Goal: Transaction & Acquisition: Purchase product/service

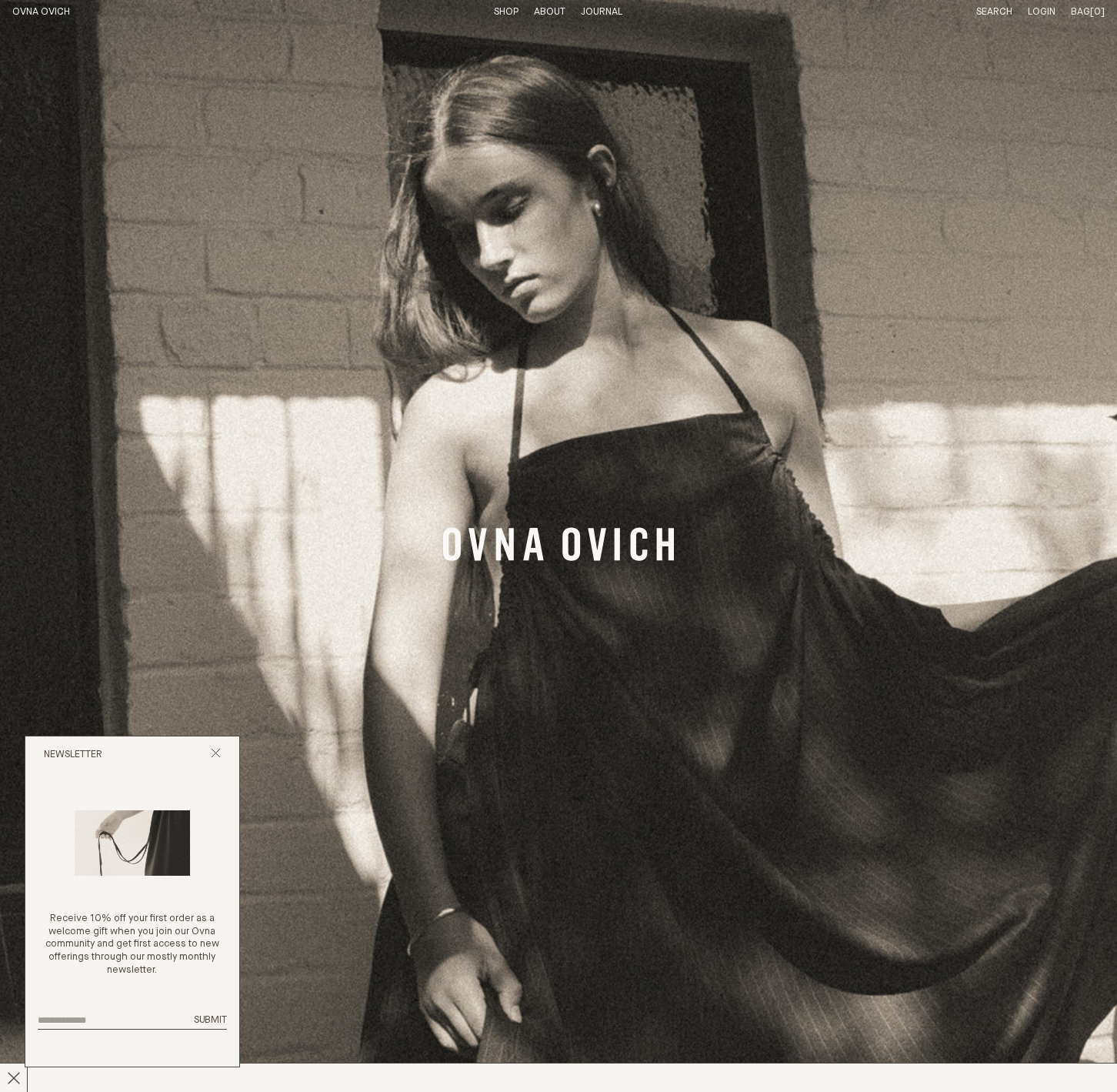
click at [507, 10] on link "Shop" at bounding box center [506, 11] width 25 height 10
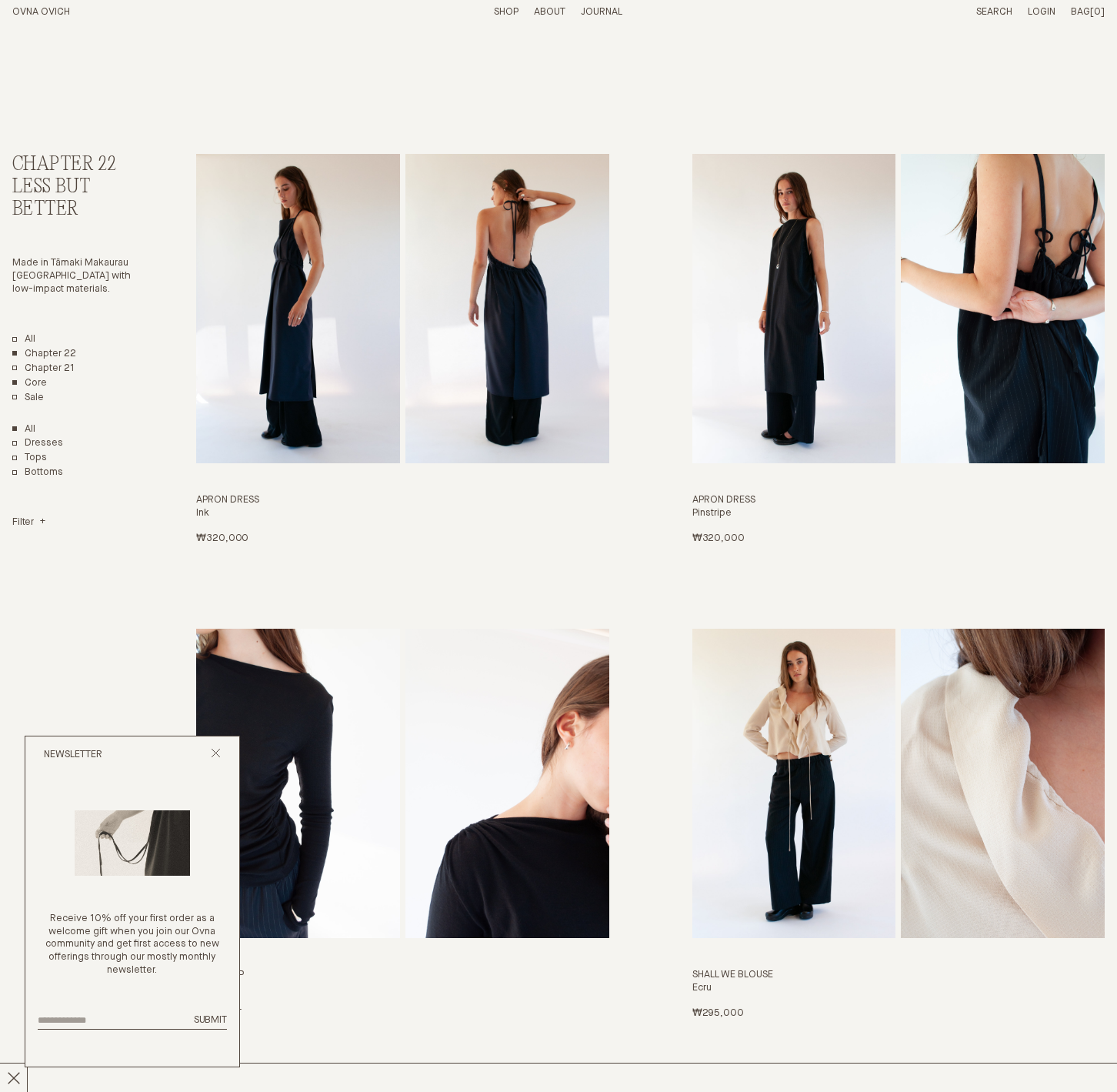
click at [31, 381] on link "Core" at bounding box center [29, 384] width 35 height 13
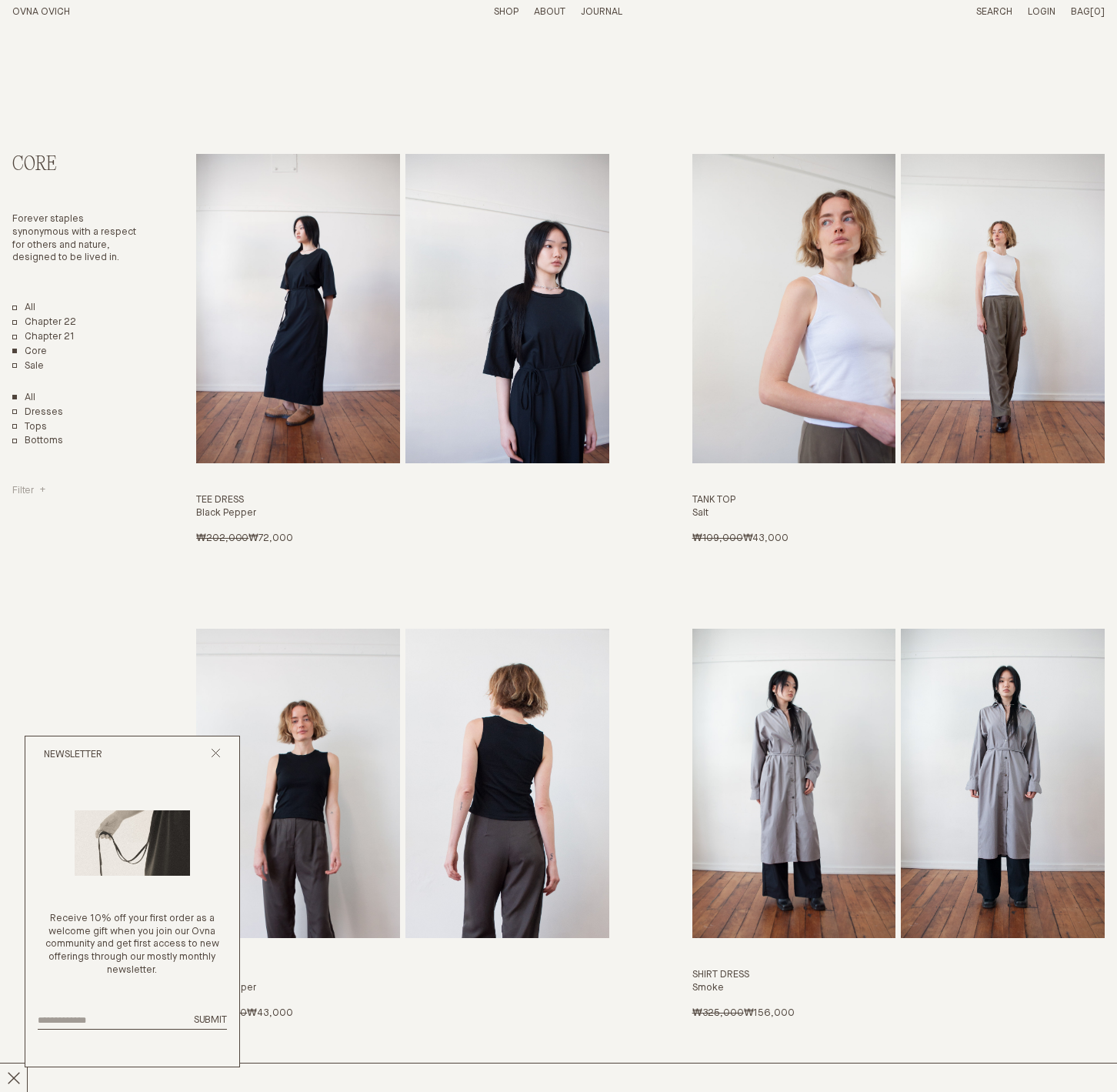
click at [29, 486] on h4 "Filter" at bounding box center [28, 491] width 33 height 13
